Goal: Transaction & Acquisition: Purchase product/service

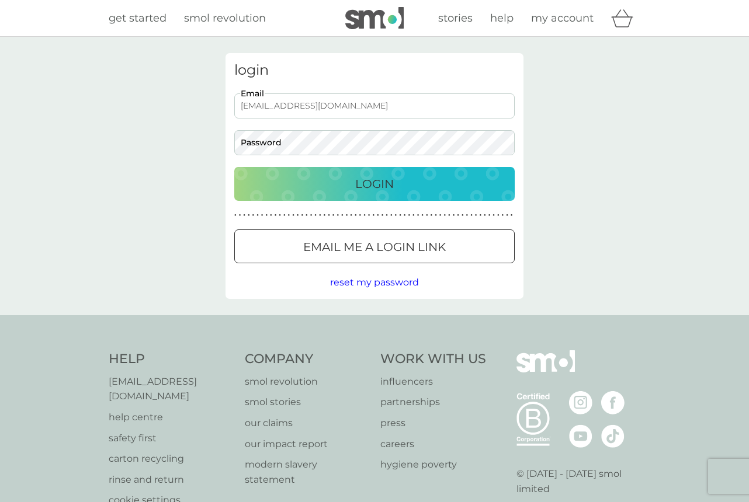
type input "[EMAIL_ADDRESS][DOMAIN_NAME]"
click at [374, 183] on button "Login" at bounding box center [374, 184] width 280 height 34
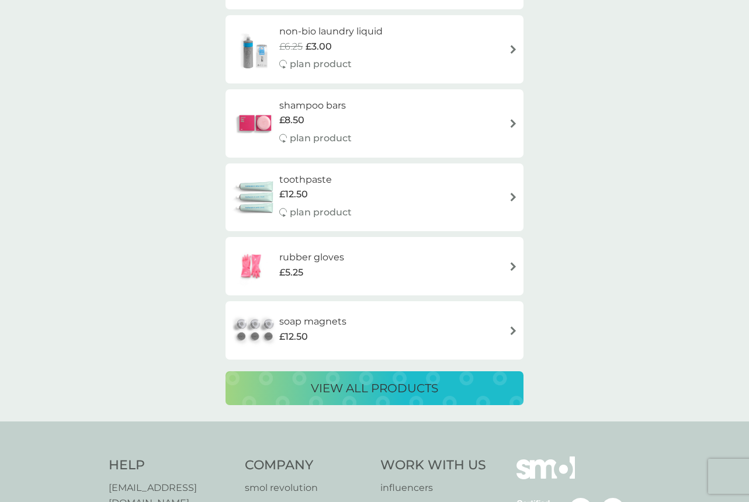
scroll to position [2116, 0]
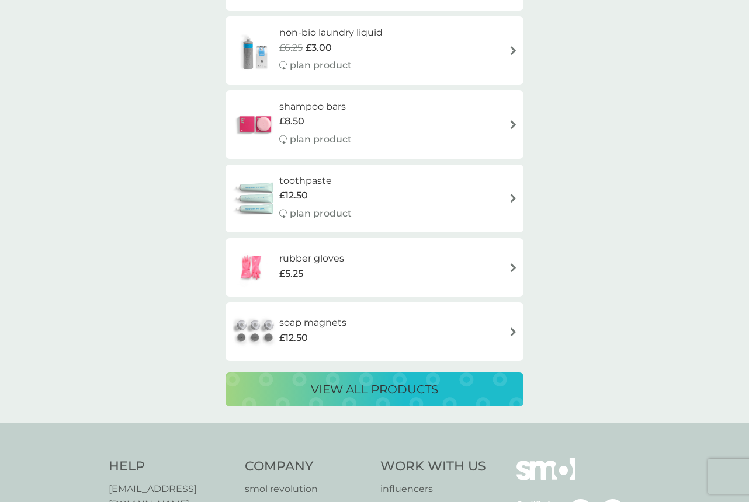
click at [373, 380] on p "view all products" at bounding box center [374, 389] width 127 height 19
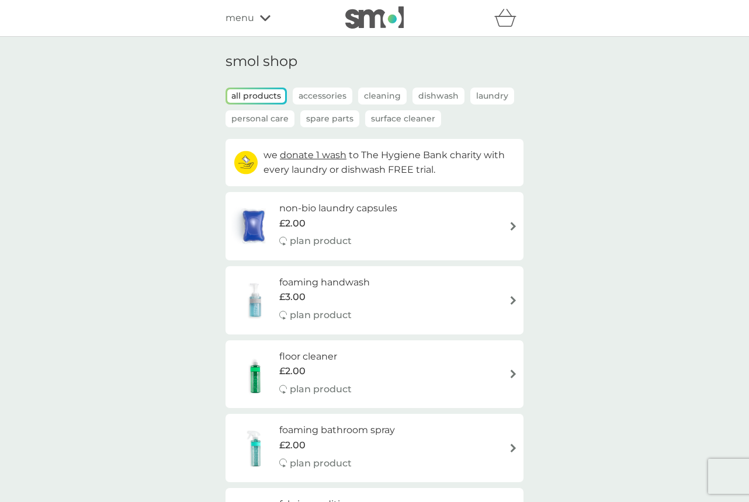
click at [394, 89] on p "Cleaning" at bounding box center [382, 96] width 48 height 17
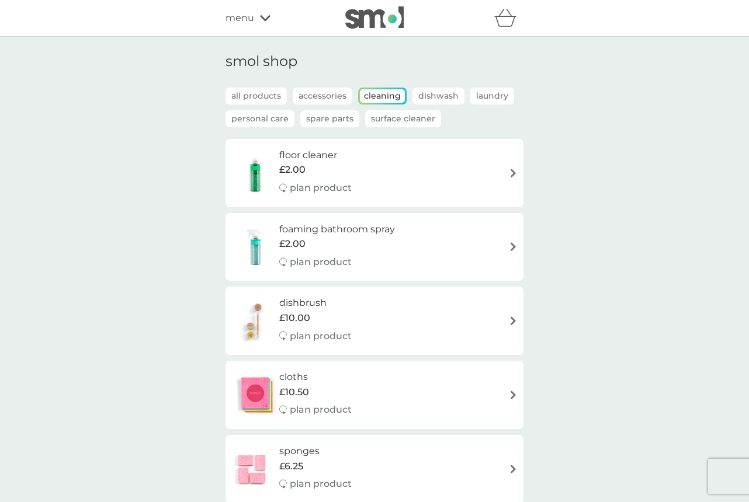
click at [376, 97] on p "Cleaning" at bounding box center [382, 95] width 45 height 13
click at [333, 100] on p "Accessories" at bounding box center [323, 96] width 60 height 17
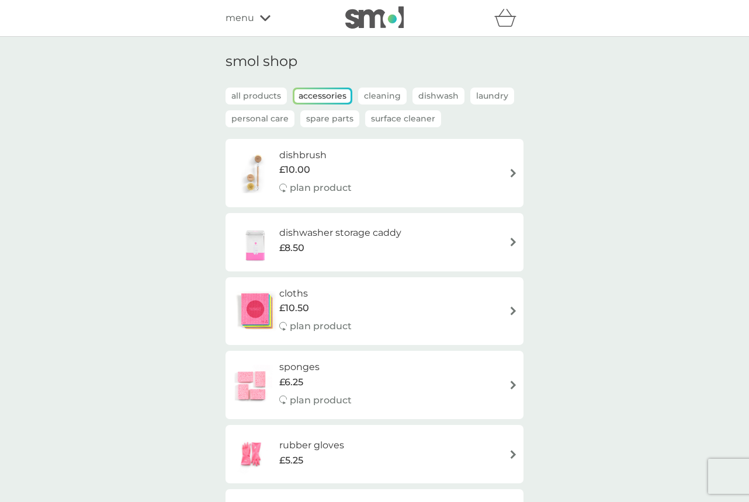
click at [444, 98] on p "Dishwash" at bounding box center [438, 96] width 52 height 17
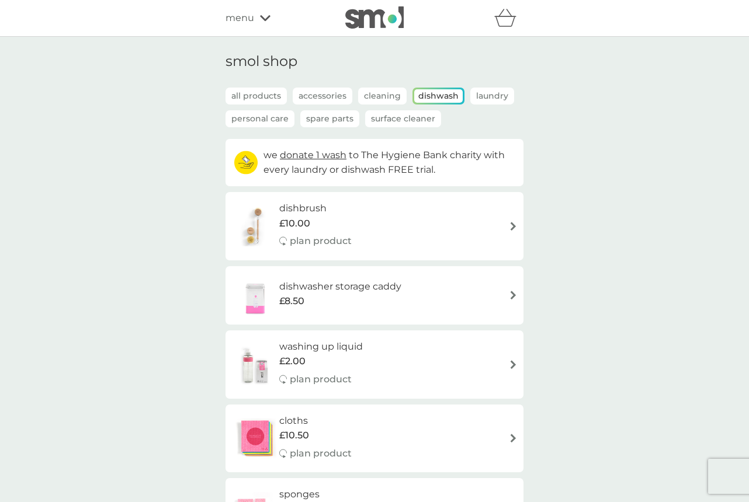
click at [342, 121] on p "Spare Parts" at bounding box center [329, 118] width 59 height 17
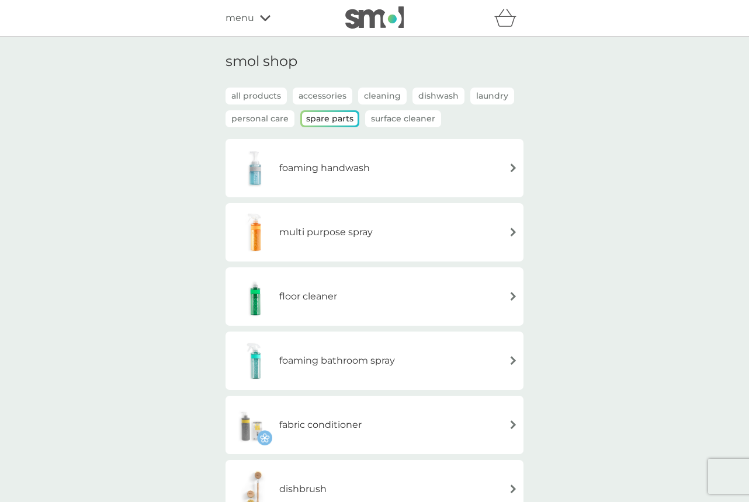
click at [407, 227] on div "multi purpose spray" at bounding box center [374, 232] width 286 height 41
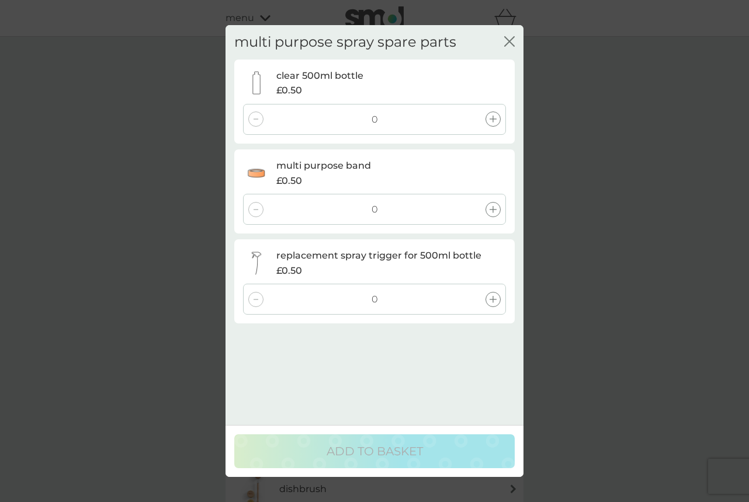
click at [493, 121] on icon at bounding box center [492, 119] width 7 height 7
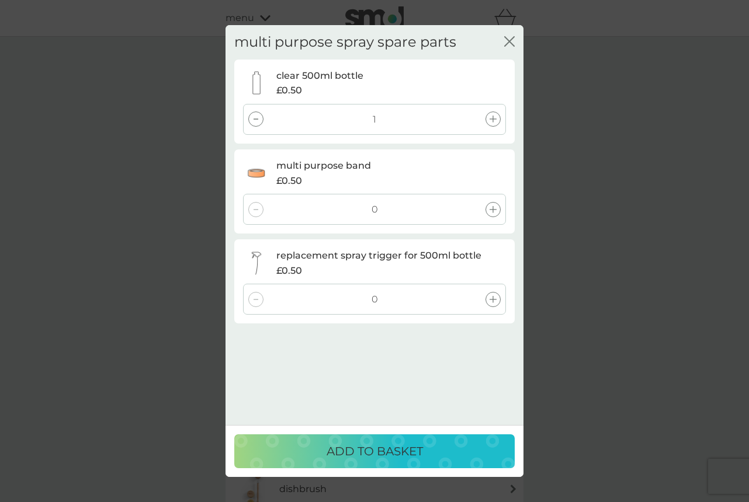
click at [496, 301] on div at bounding box center [492, 299] width 15 height 15
click at [493, 210] on icon at bounding box center [492, 209] width 7 height 7
click at [418, 452] on p "ADD TO BASKET" at bounding box center [374, 451] width 96 height 19
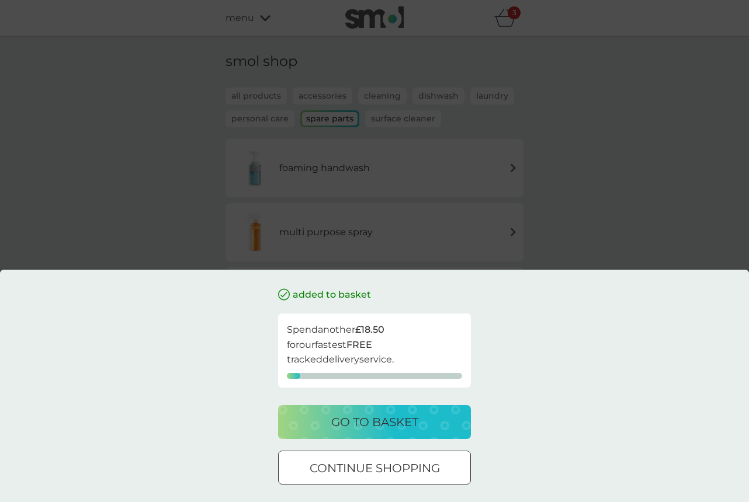
click at [430, 470] on p "continue shopping" at bounding box center [375, 468] width 130 height 19
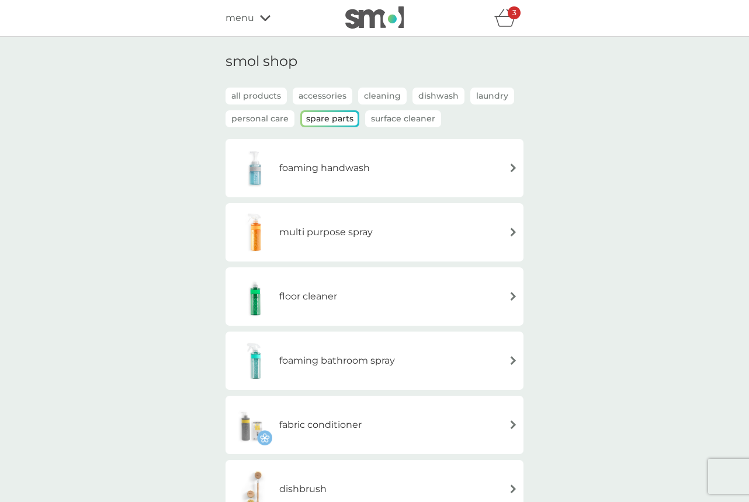
click at [503, 28] on div "3" at bounding box center [508, 17] width 29 height 23
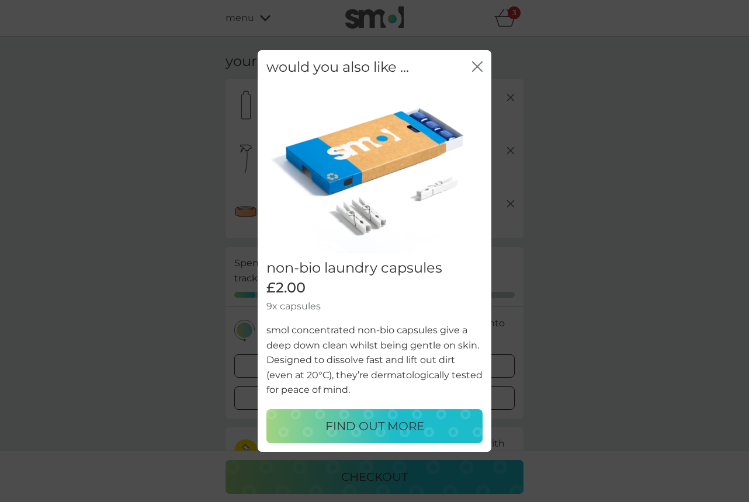
click at [479, 62] on div "close" at bounding box center [477, 67] width 11 height 17
click at [484, 78] on div "would you also like ... close" at bounding box center [375, 67] width 234 height 34
click at [479, 64] on icon "close" at bounding box center [477, 66] width 11 height 11
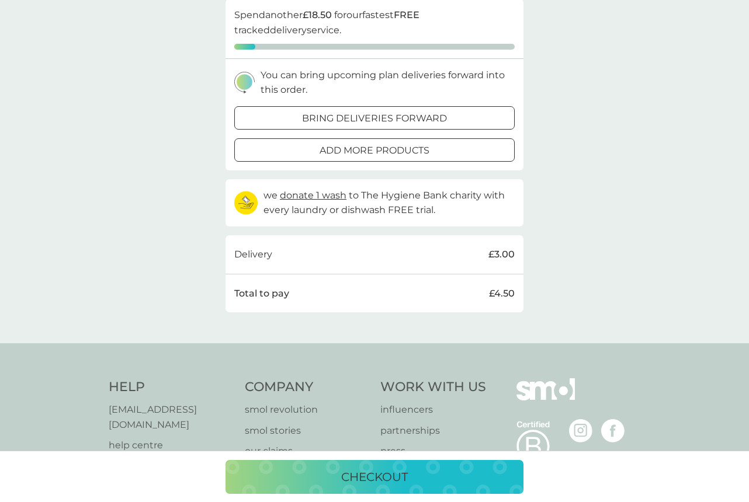
scroll to position [260, 0]
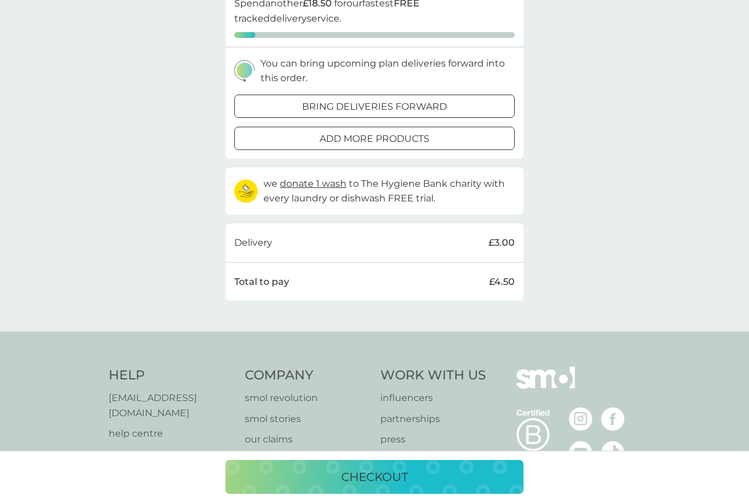
click at [408, 486] on div "checkout" at bounding box center [374, 477] width 274 height 19
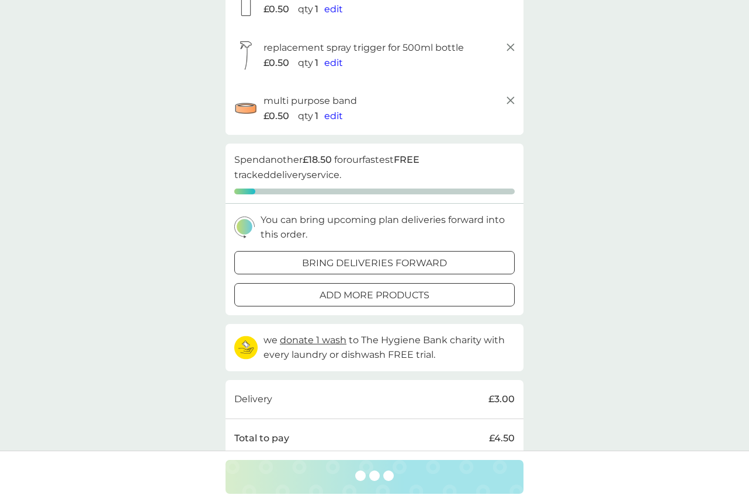
scroll to position [103, 0]
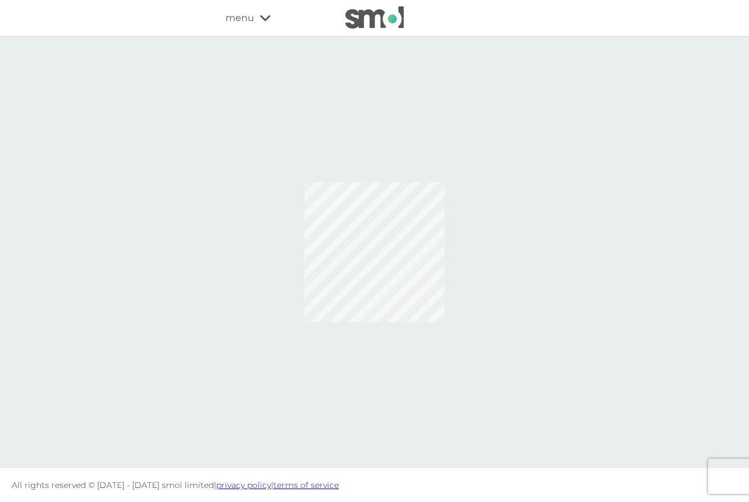
scroll to position [-1, 0]
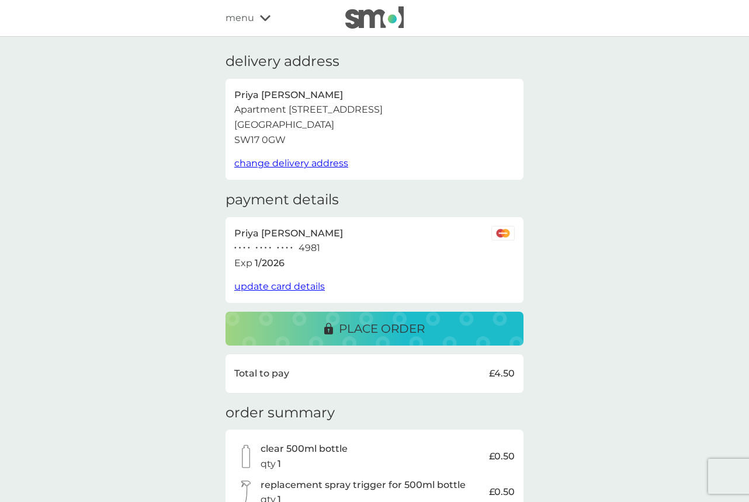
click at [392, 326] on p "place order" at bounding box center [382, 328] width 86 height 19
